Goal: Find contact information: Find contact information

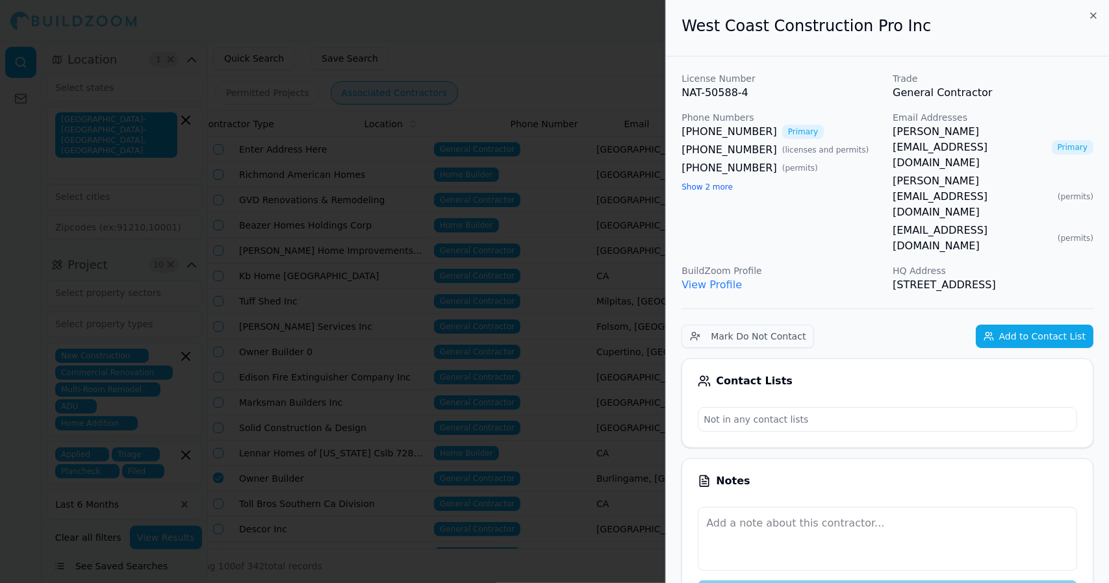
scroll to position [0, 232]
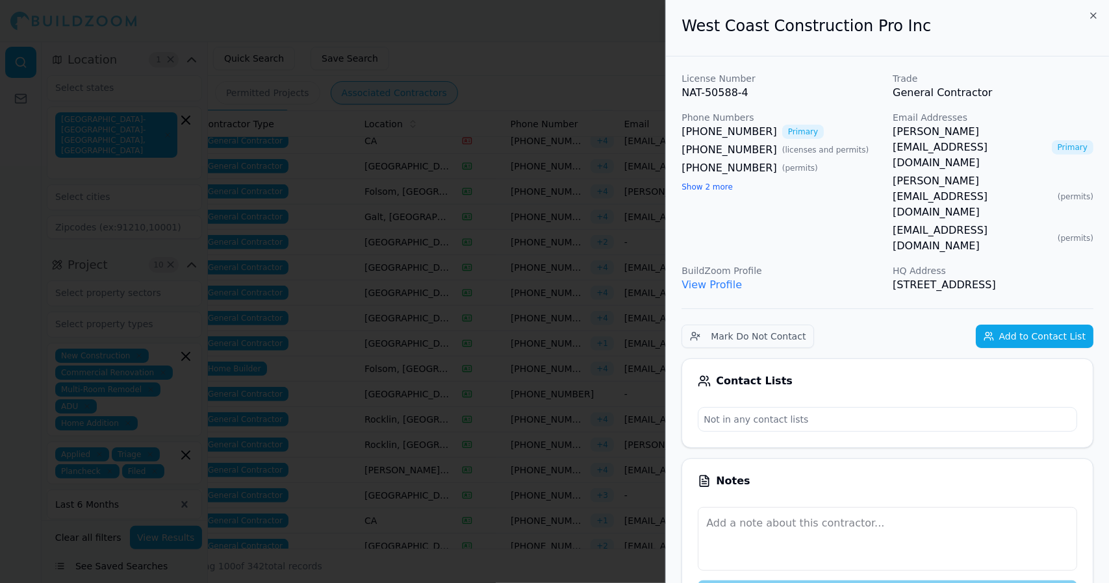
click at [991, 129] on link "[PERSON_NAME][EMAIL_ADDRESS][DOMAIN_NAME]" at bounding box center [969, 147] width 154 height 47
click at [890, 133] on div "License Number NAT-50588-4 Trade General Contractor Phone Numbers [PHONE_NUMBER…" at bounding box center [887, 182] width 412 height 221
drag, startPoint x: 890, startPoint y: 133, endPoint x: 996, endPoint y: 134, distance: 106.5
click at [996, 134] on div "License Number NAT-50588-4 Trade General Contractor Phone Numbers [PHONE_NUMBER…" at bounding box center [887, 182] width 412 height 221
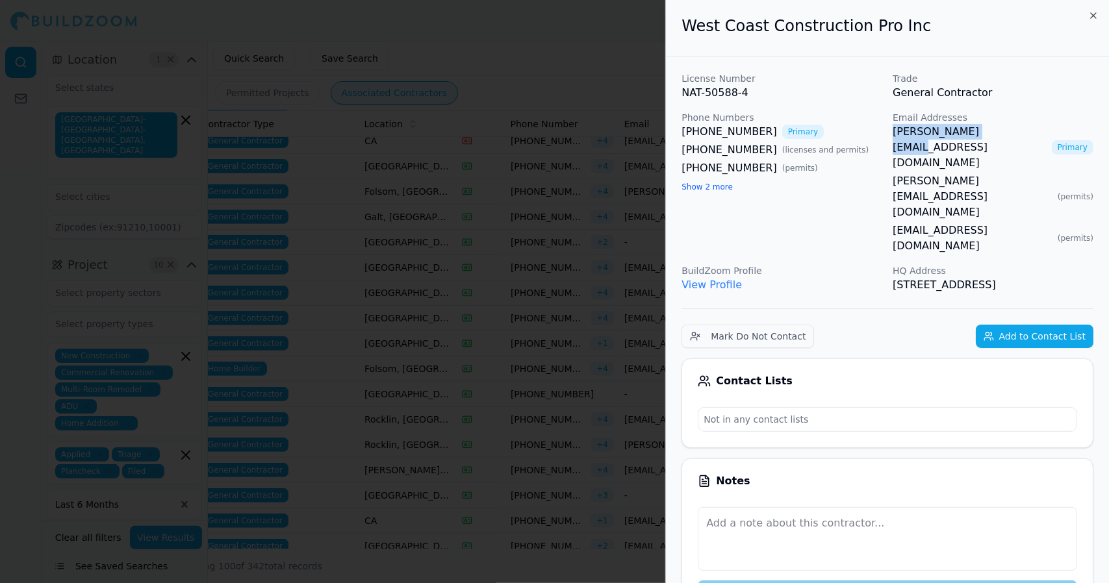
copy link "[PERSON_NAME][EMAIL_ADDRESS][DOMAIN_NAME]"
drag, startPoint x: 1081, startPoint y: 217, endPoint x: 913, endPoint y: 206, distance: 167.9
click at [913, 264] on div "HQ Address [STREET_ADDRESS]" at bounding box center [992, 278] width 201 height 29
click at [979, 264] on p "HQ Address" at bounding box center [992, 270] width 201 height 13
drag, startPoint x: 1076, startPoint y: 224, endPoint x: 681, endPoint y: 42, distance: 435.7
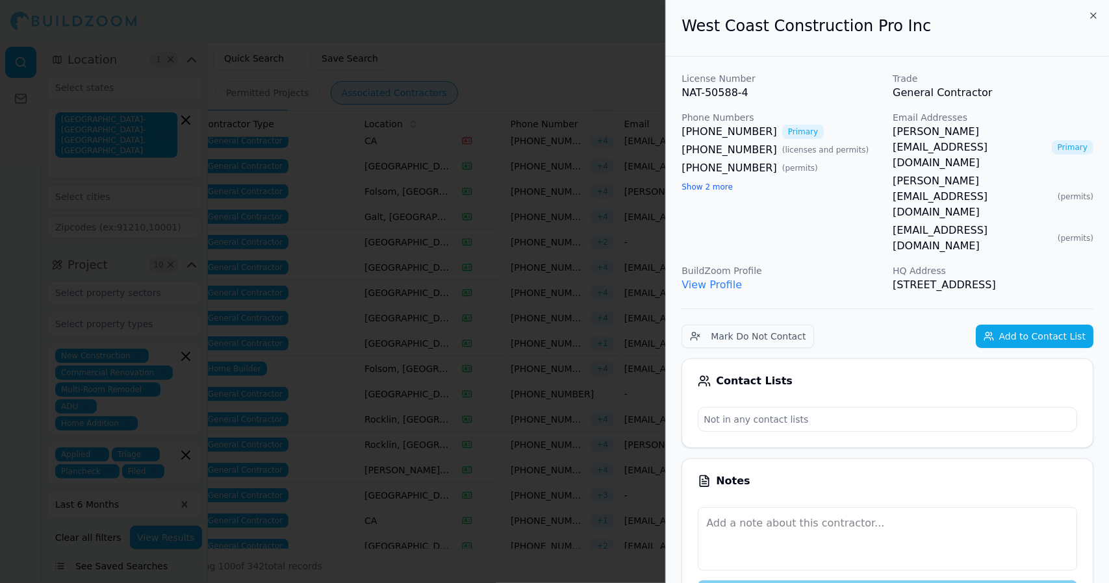
copy div "West Coast Construction Pro Inc License Number NAT-50588-4 Trade General Contra…"
click at [626, 58] on div at bounding box center [554, 291] width 1109 height 583
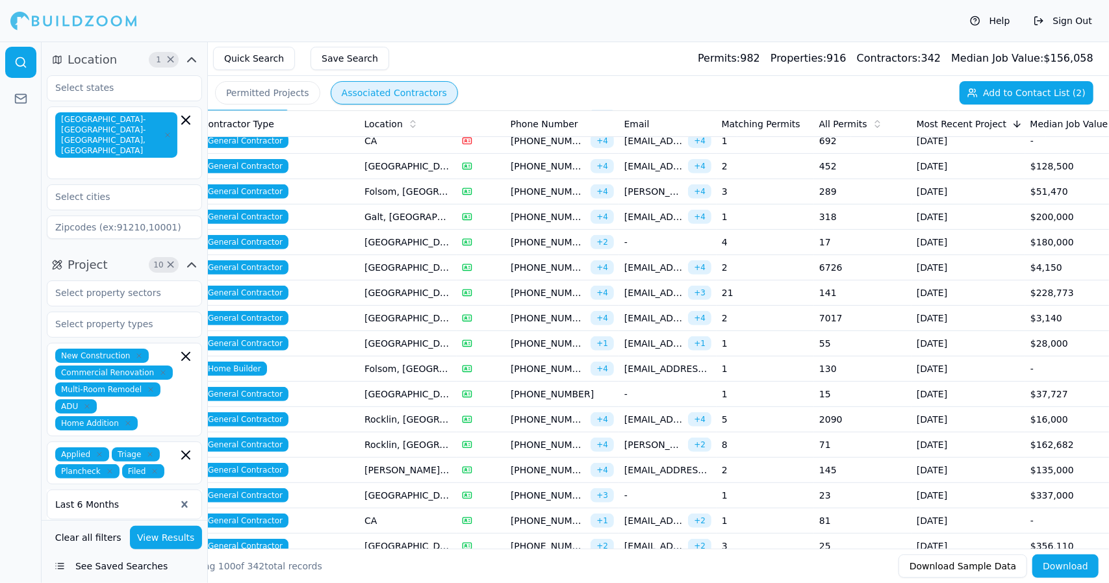
click at [672, 438] on span "[PERSON_NAME][EMAIL_ADDRESS][DOMAIN_NAME]" at bounding box center [653, 444] width 58 height 13
